Goal: Task Accomplishment & Management: Manage account settings

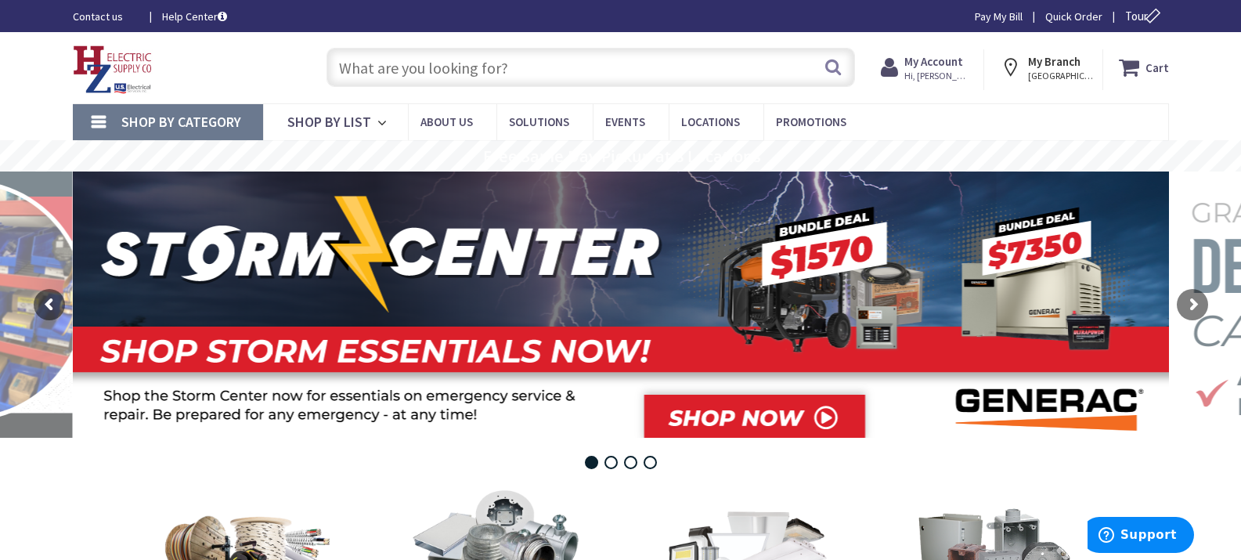
click at [961, 57] on strong "My Account" at bounding box center [933, 61] width 59 height 15
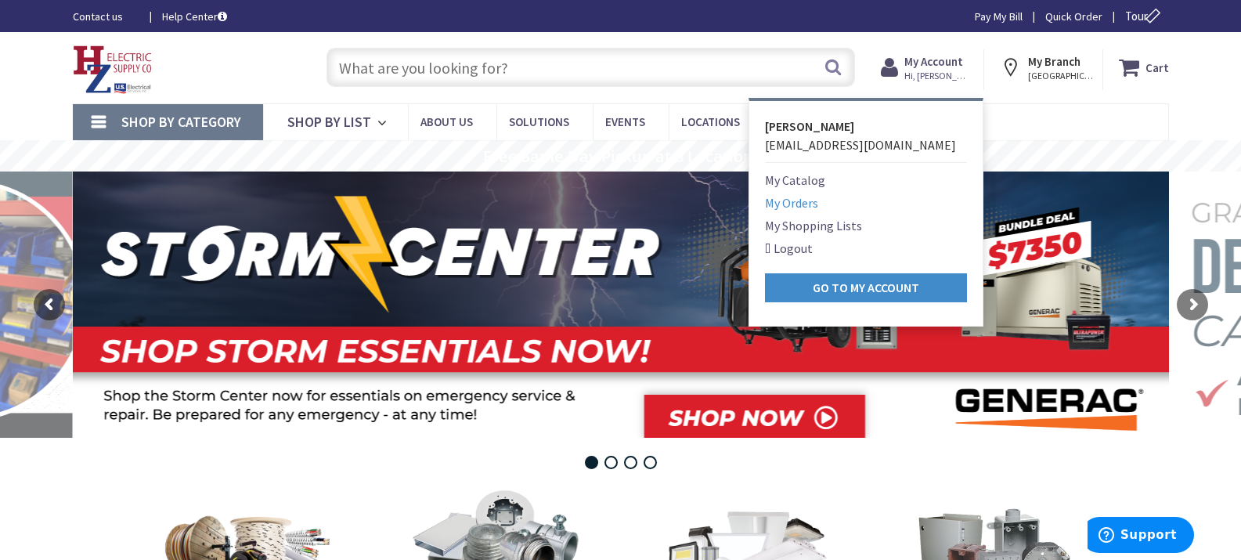
click at [807, 199] on link "My Orders" at bounding box center [791, 202] width 53 height 19
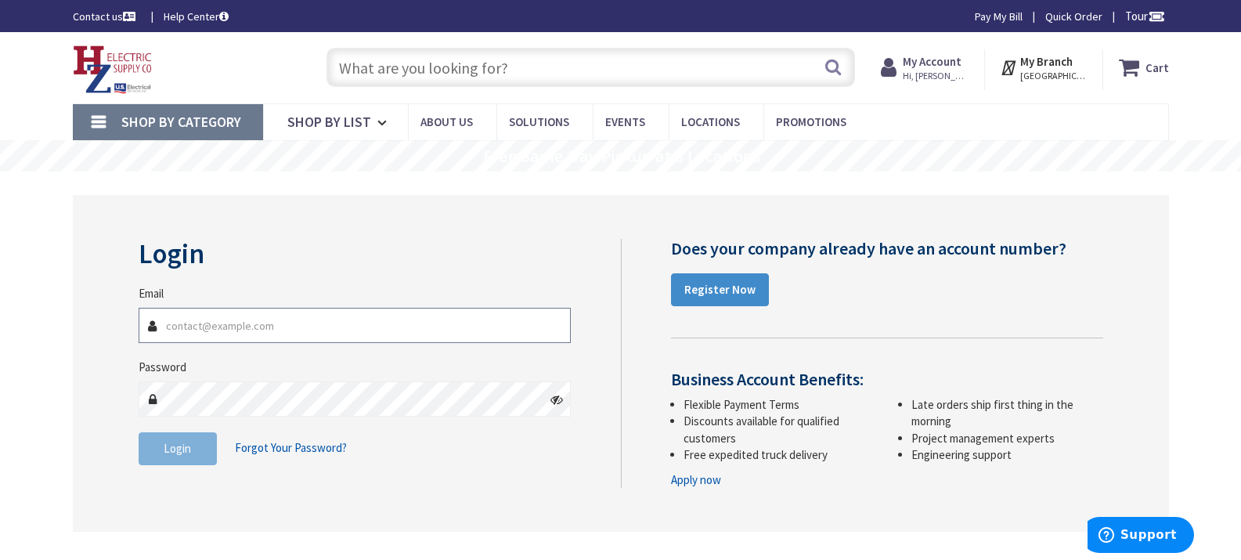
type input "[EMAIL_ADDRESS][DOMAIN_NAME]"
click at [557, 401] on icon at bounding box center [556, 399] width 13 height 13
click at [168, 449] on span "Login" at bounding box center [177, 448] width 27 height 15
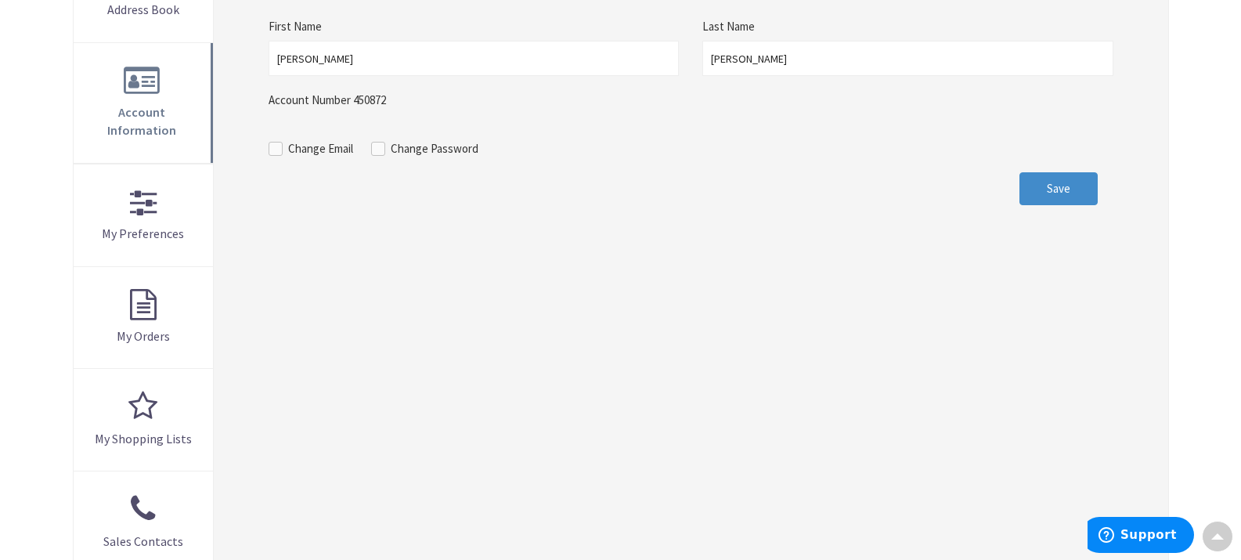
scroll to position [292, 0]
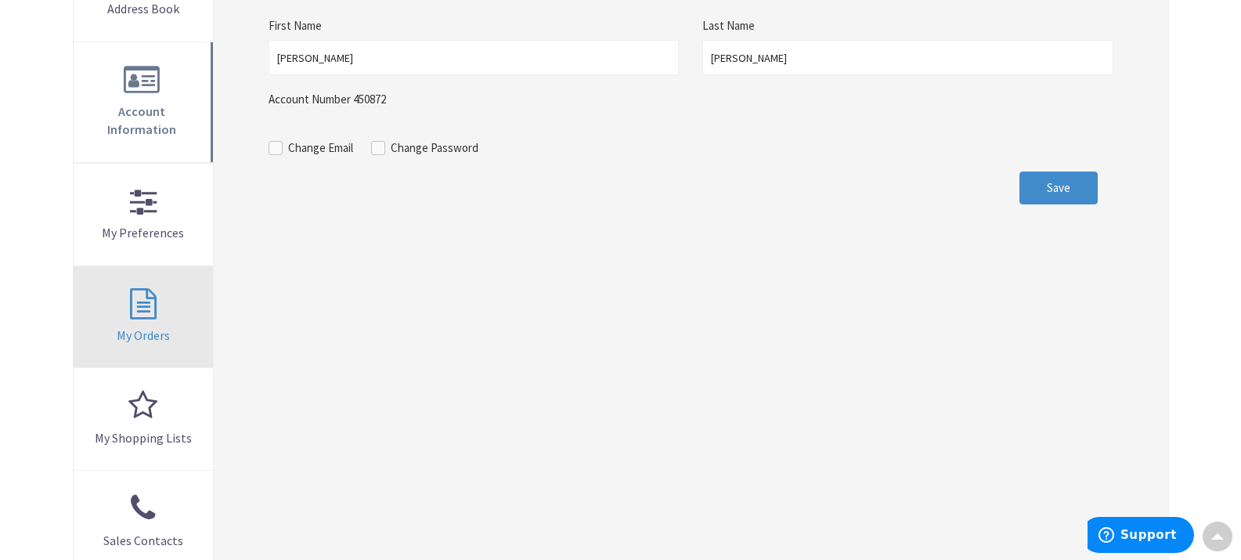
click at [154, 326] on link "My Orders" at bounding box center [144, 317] width 140 height 102
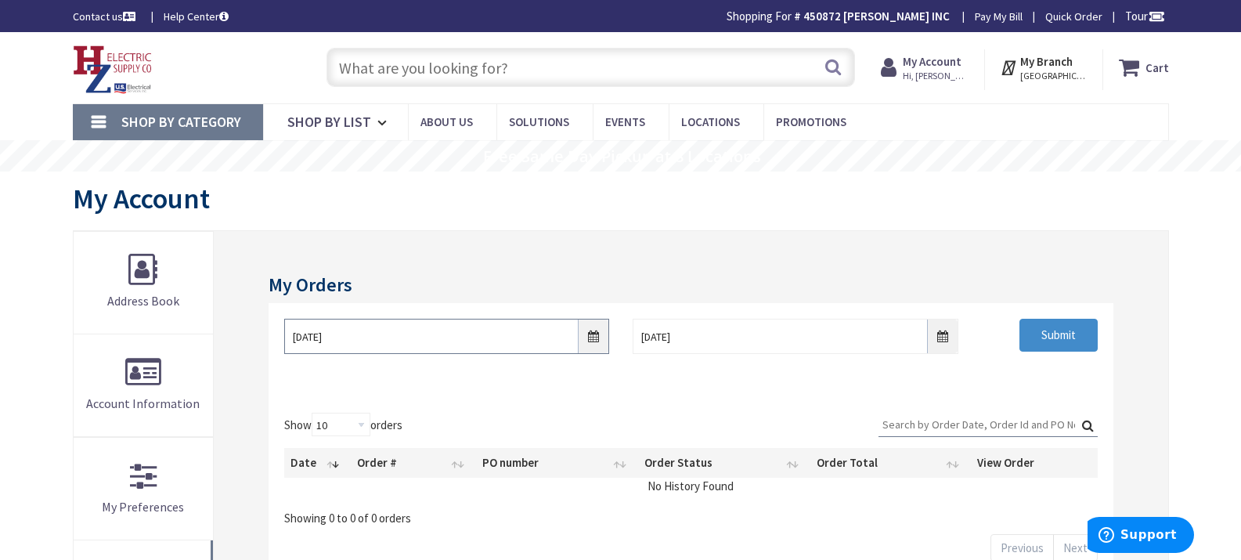
click at [590, 335] on input "9/2/2025" at bounding box center [446, 336] width 325 height 35
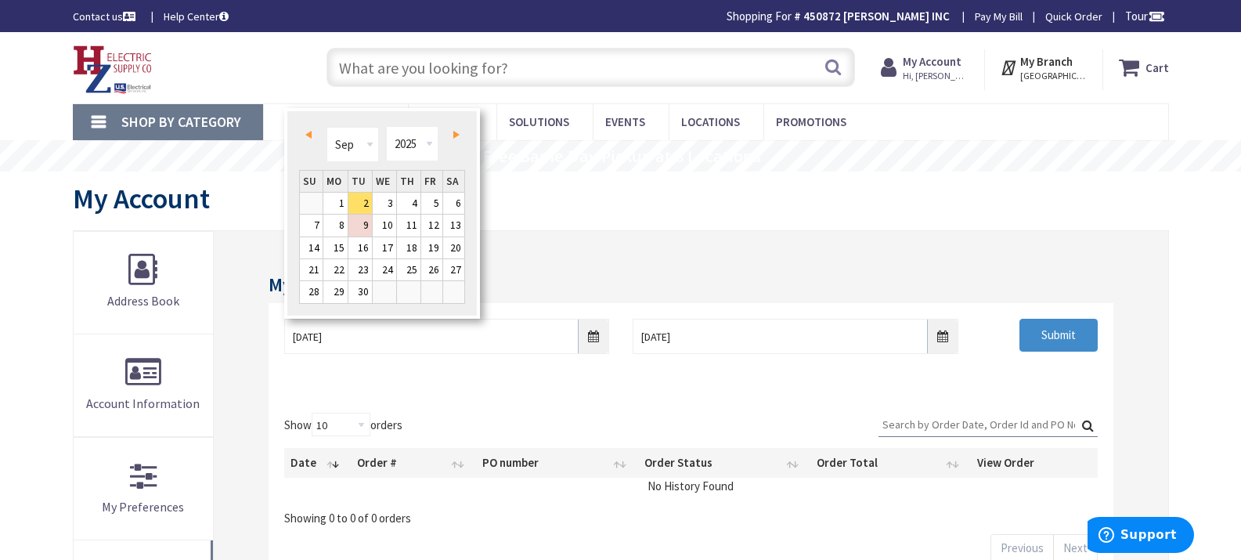
click at [309, 136] on span "Prev" at bounding box center [308, 135] width 6 height 8
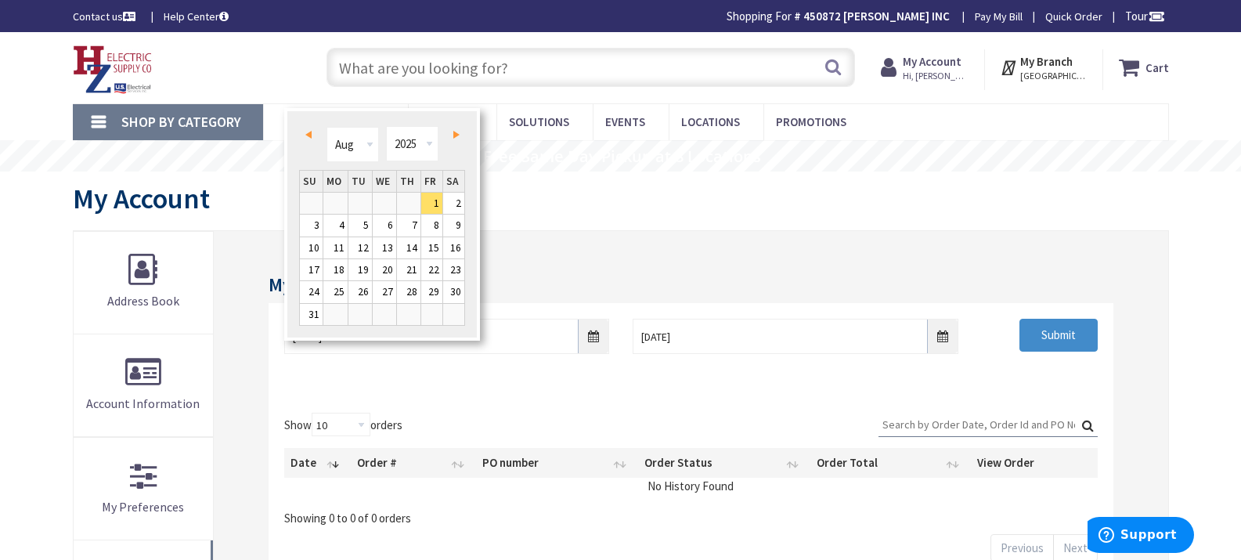
click at [309, 136] on span "Prev" at bounding box center [308, 135] width 6 height 8
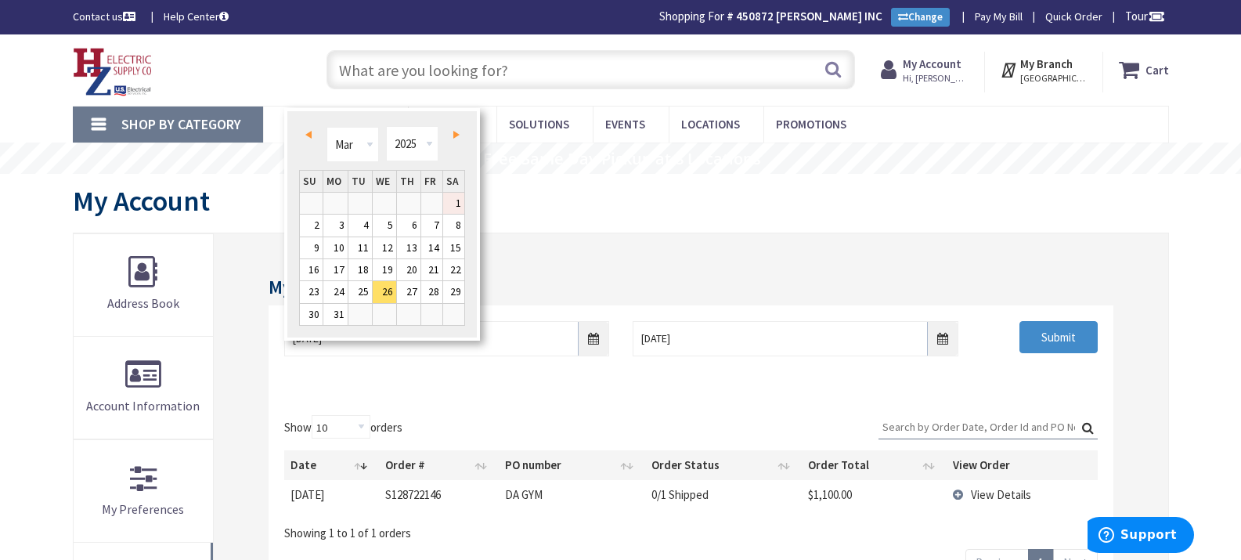
click at [454, 207] on link "1" at bounding box center [454, 203] width 22 height 21
type input "03/01/2025"
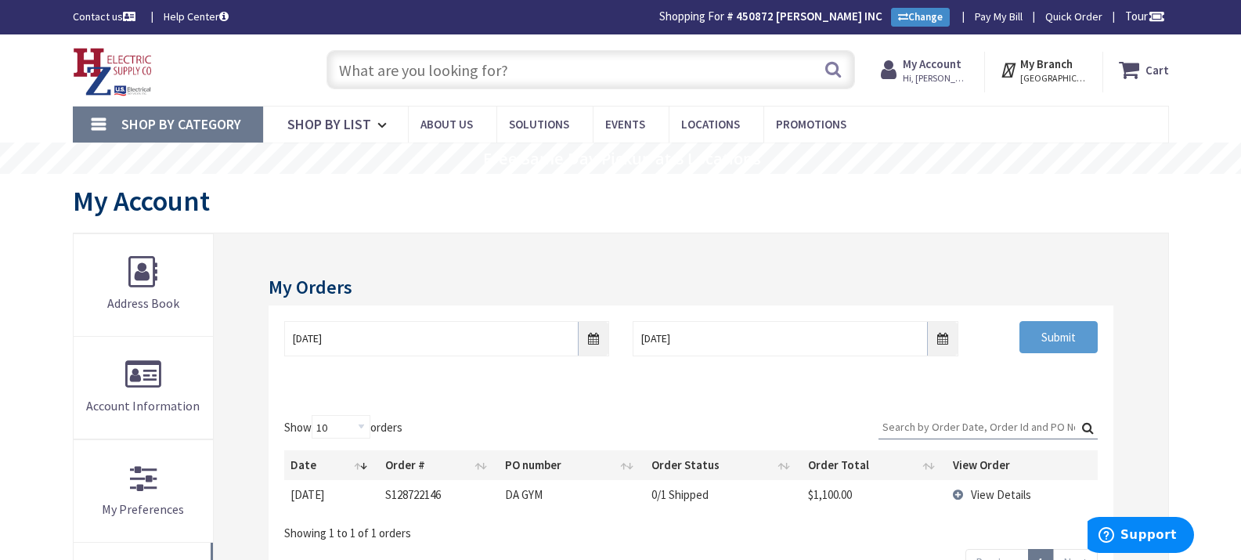
click at [1057, 341] on input "Submit" at bounding box center [1058, 337] width 78 height 33
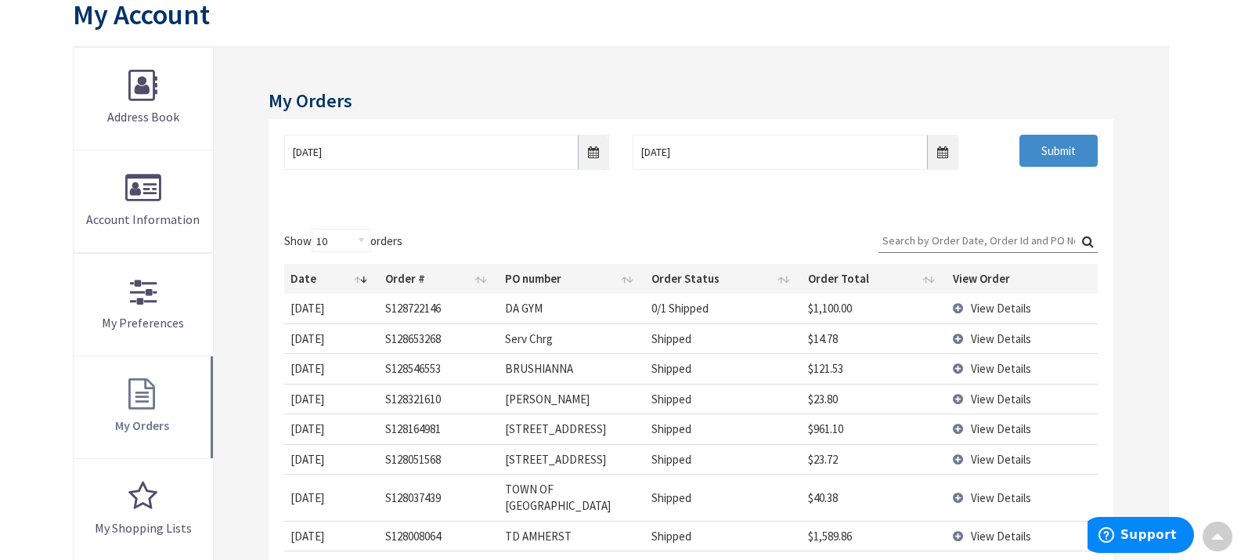
scroll to position [189, 0]
click at [987, 303] on span "View Details" at bounding box center [1001, 305] width 60 height 15
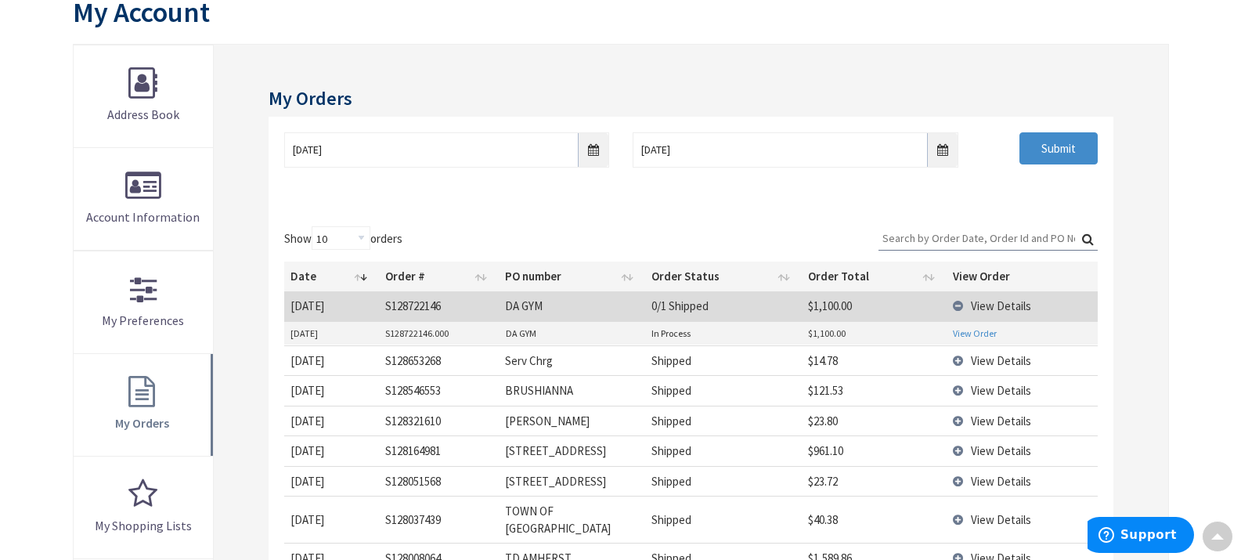
click at [969, 336] on link "View Order" at bounding box center [975, 332] width 44 height 13
click at [997, 364] on span "View Details" at bounding box center [1001, 360] width 60 height 15
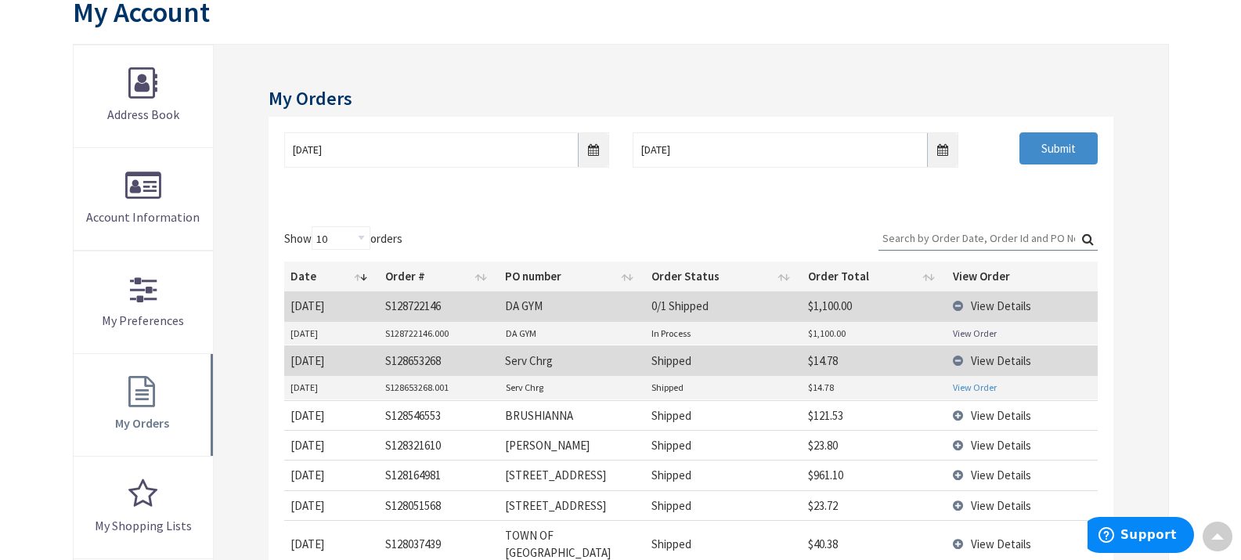
click at [979, 386] on link "View Order" at bounding box center [975, 387] width 44 height 13
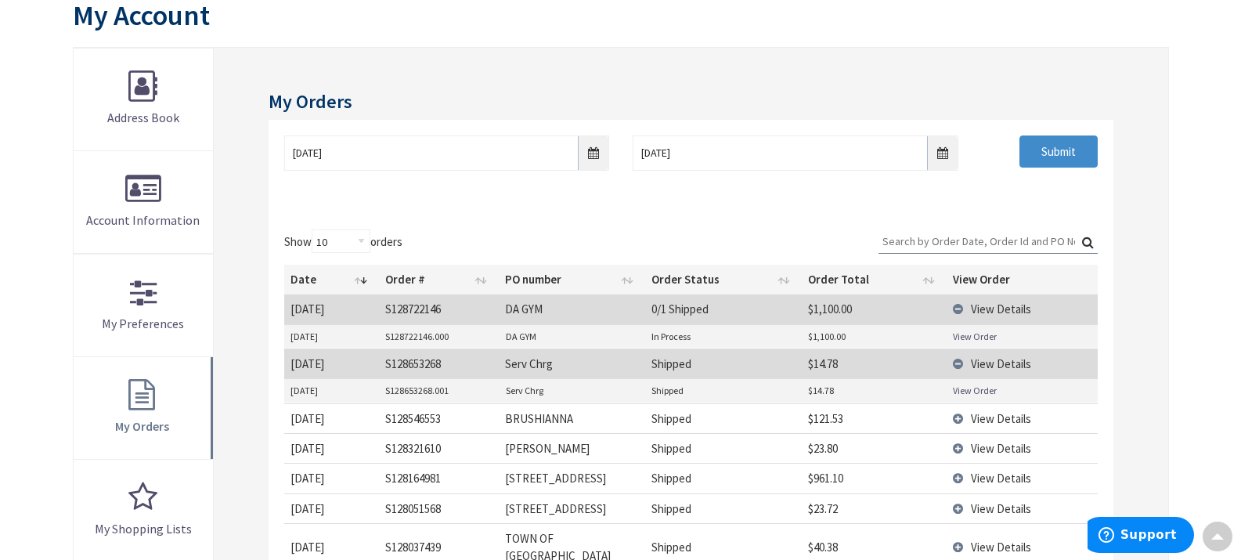
scroll to position [186, 0]
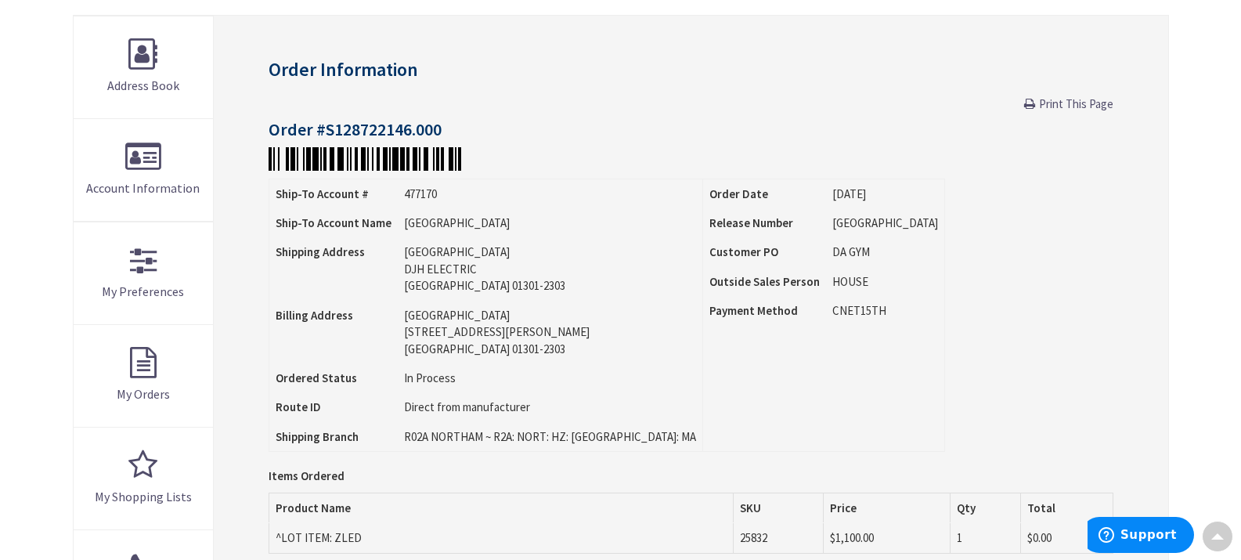
scroll to position [211, 0]
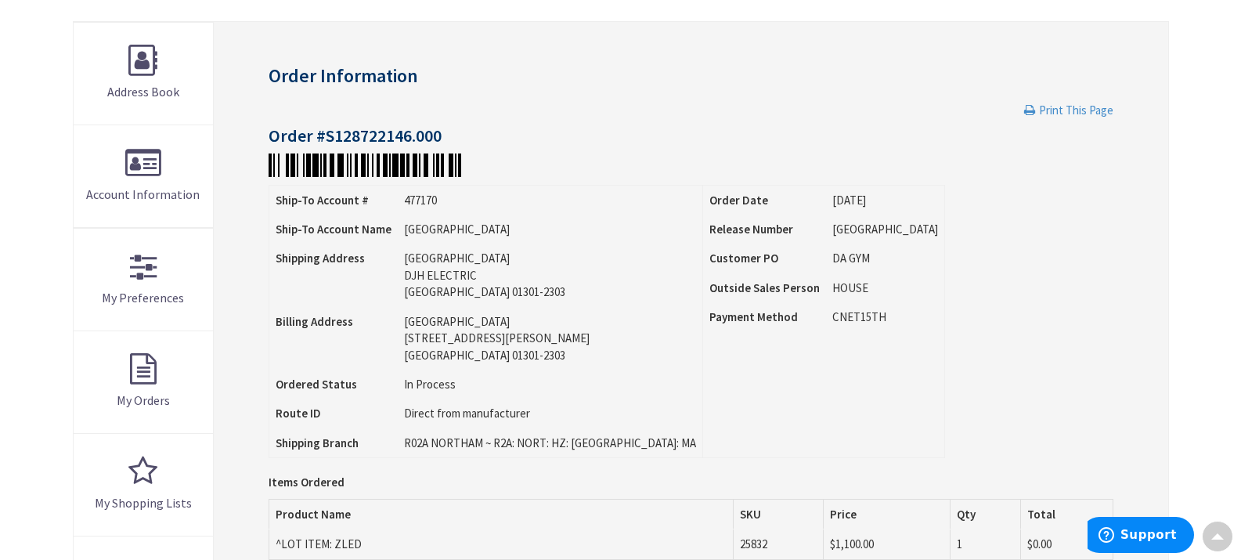
click at [1085, 106] on span "Print This Page" at bounding box center [1076, 110] width 74 height 15
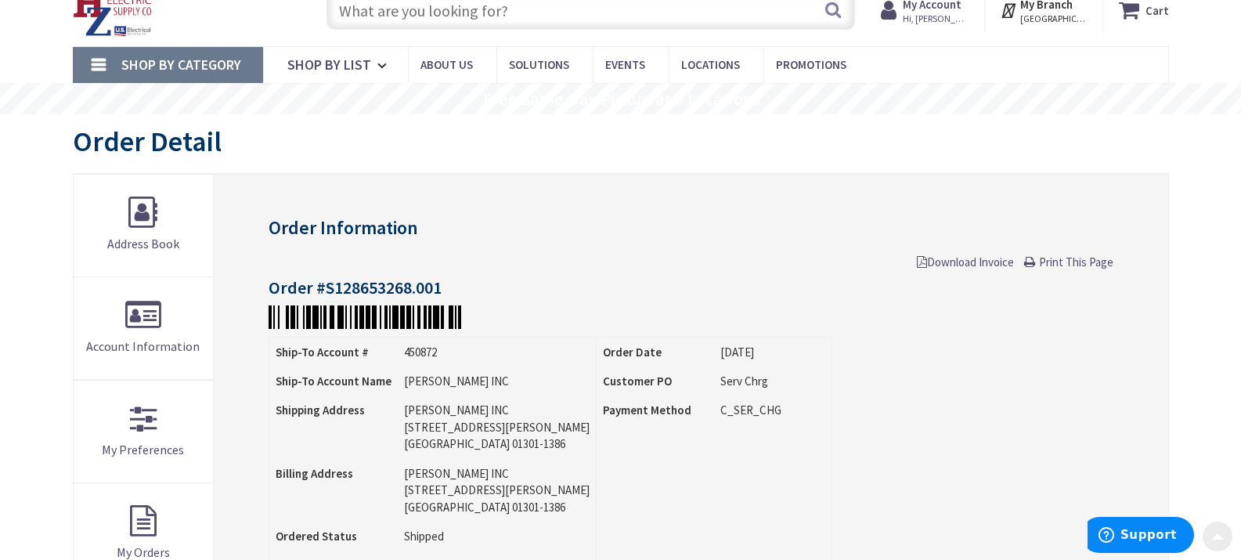
scroll to position [56, 0]
